Goal: Transaction & Acquisition: Purchase product/service

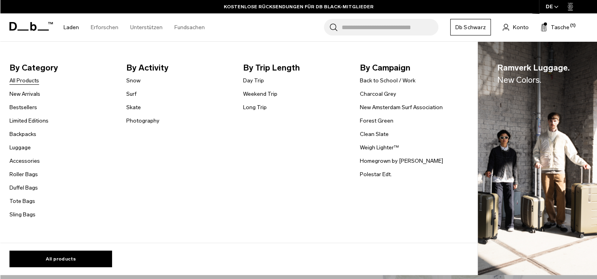
click at [26, 80] on link "All Products" at bounding box center [24, 80] width 30 height 8
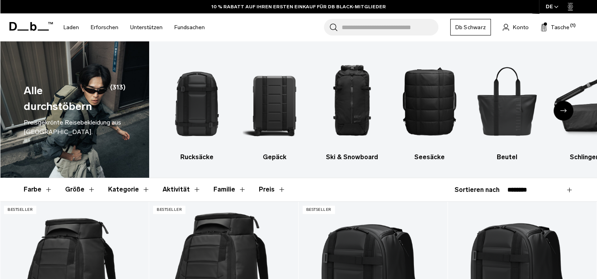
click at [565, 111] on icon "Nächste Folie" at bounding box center [563, 111] width 6 height 4
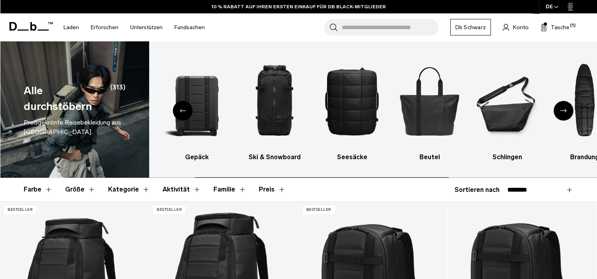
click at [565, 111] on icon "Nächste Folie" at bounding box center [563, 111] width 6 height 4
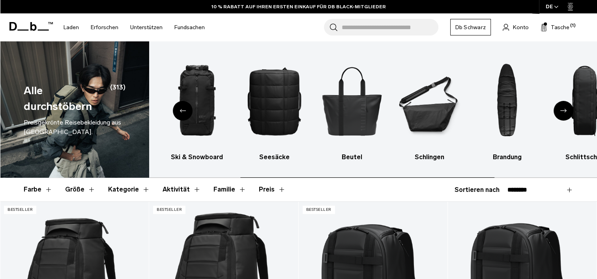
click at [565, 111] on icon "Nächste Folie" at bounding box center [563, 111] width 6 height 4
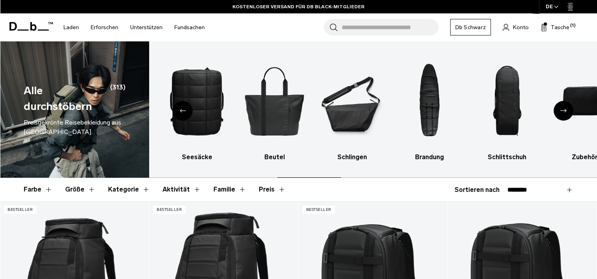
click at [565, 111] on icon "Nächste Folie" at bounding box center [563, 111] width 6 height 4
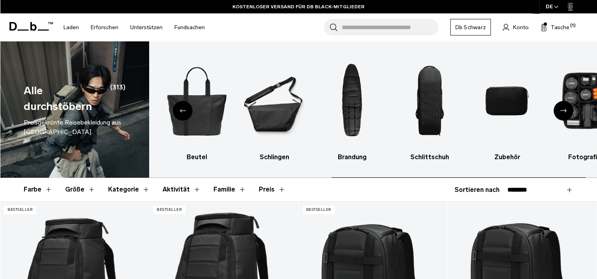
click at [565, 111] on icon "Nächste Folie" at bounding box center [563, 111] width 6 height 4
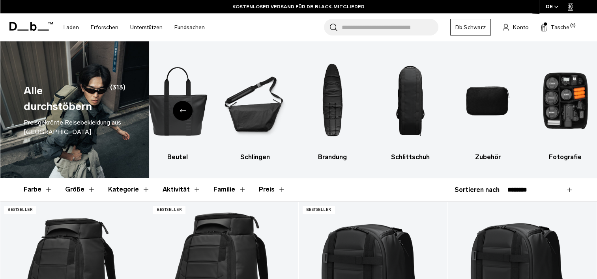
click at [179, 110] on icon "Vorherige Folie" at bounding box center [182, 111] width 6 height 4
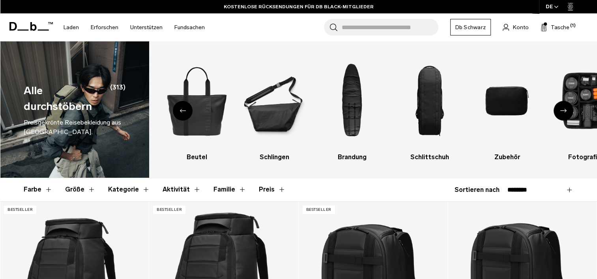
click at [179, 110] on icon "Vorherige Folie" at bounding box center [182, 111] width 6 height 4
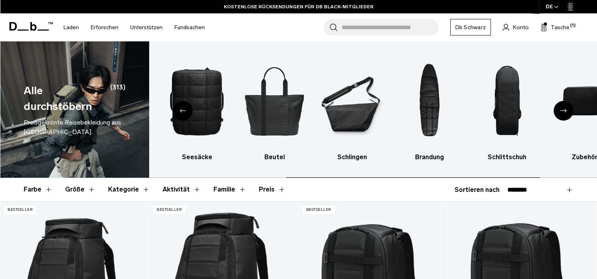
click at [179, 110] on icon "Vorherige Folie" at bounding box center [182, 111] width 6 height 4
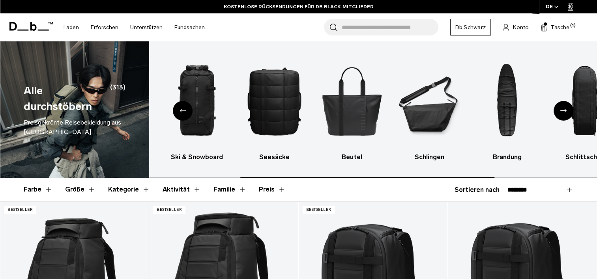
click at [179, 110] on div "Vorherige Folie" at bounding box center [183, 111] width 20 height 20
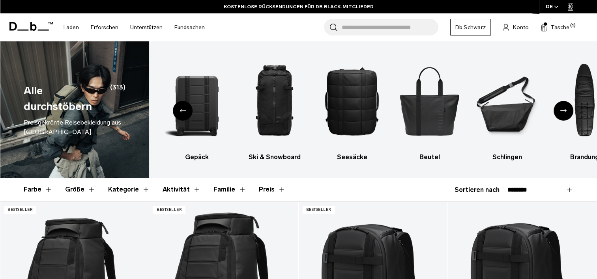
click at [179, 110] on div "Vorherige Folie" at bounding box center [183, 111] width 20 height 20
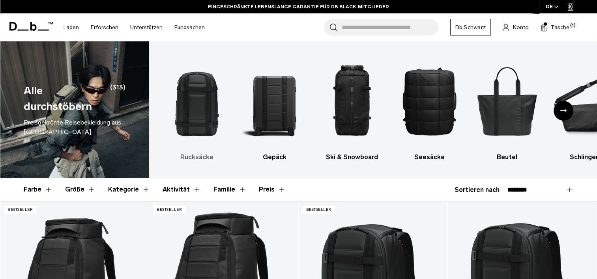
click at [180, 114] on img "1 / 10" at bounding box center [197, 100] width 64 height 95
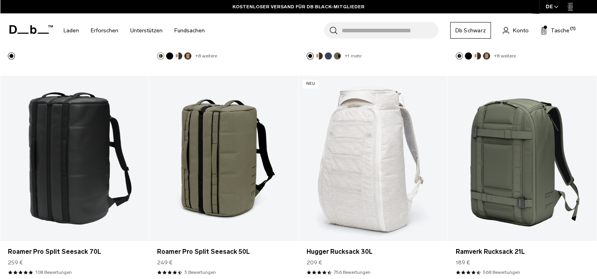
scroll to position [1459, 0]
